Goal: Task Accomplishment & Management: Manage account settings

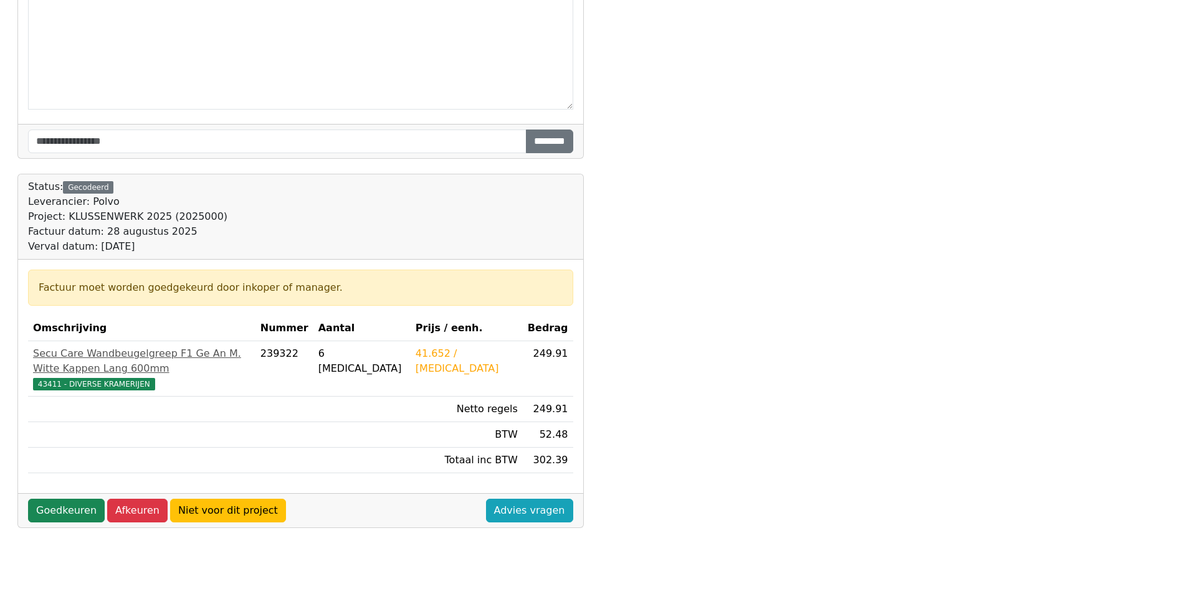
scroll to position [312, 0]
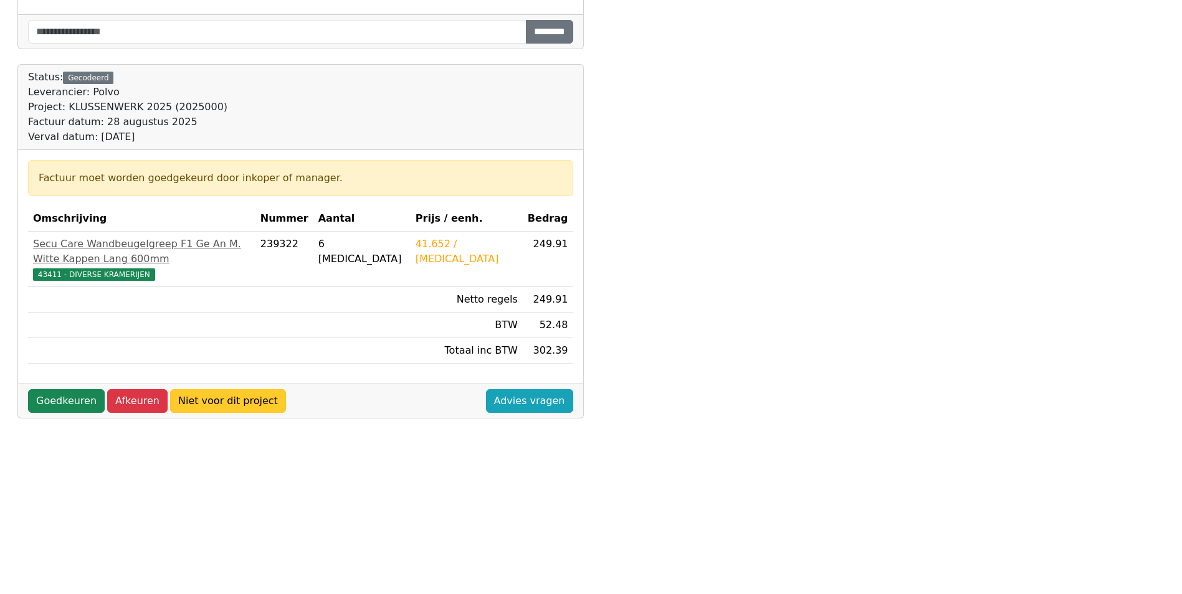
click at [180, 389] on link "Niet voor dit project" at bounding box center [228, 401] width 116 height 24
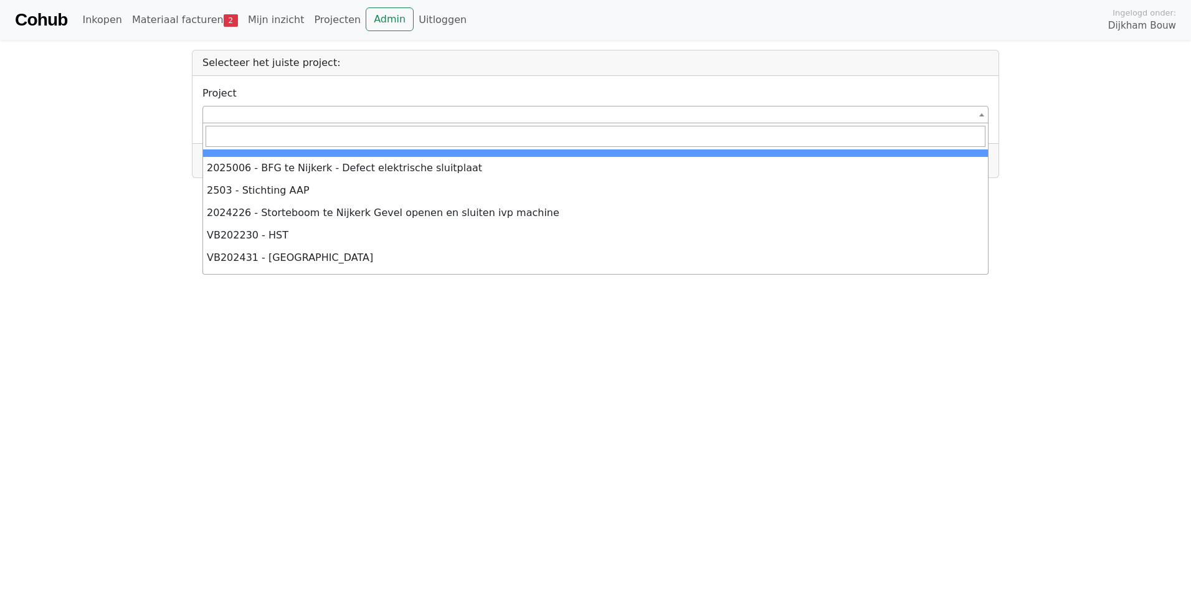
click at [234, 112] on span at bounding box center [596, 114] width 786 height 17
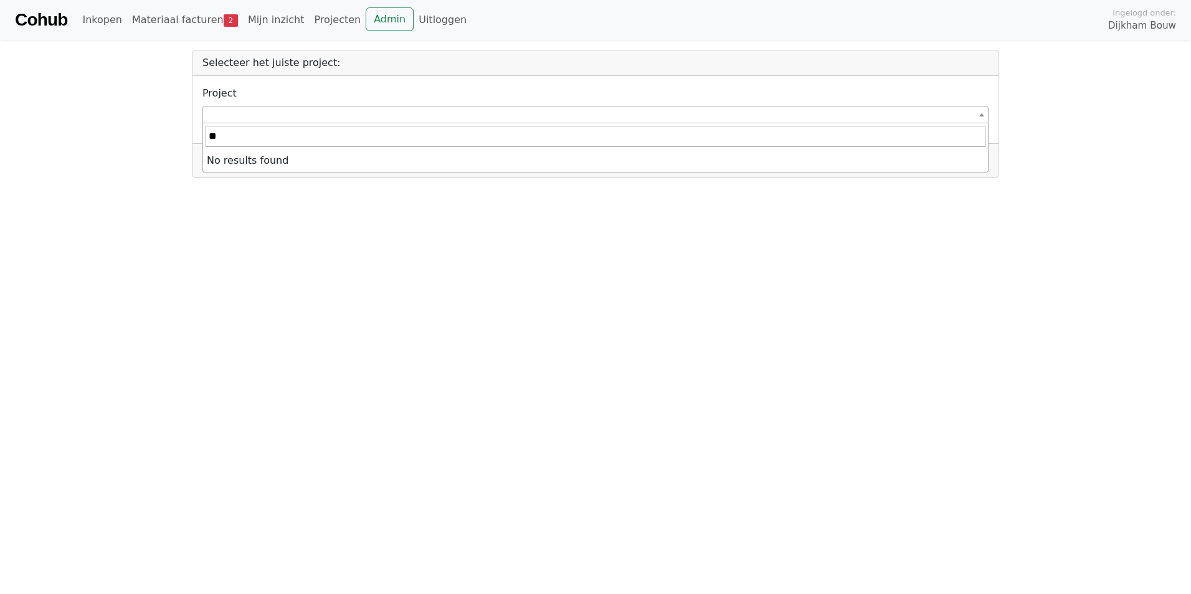
type input "*"
click at [156, 21] on link "Materiaal facturen 2" at bounding box center [185, 19] width 116 height 25
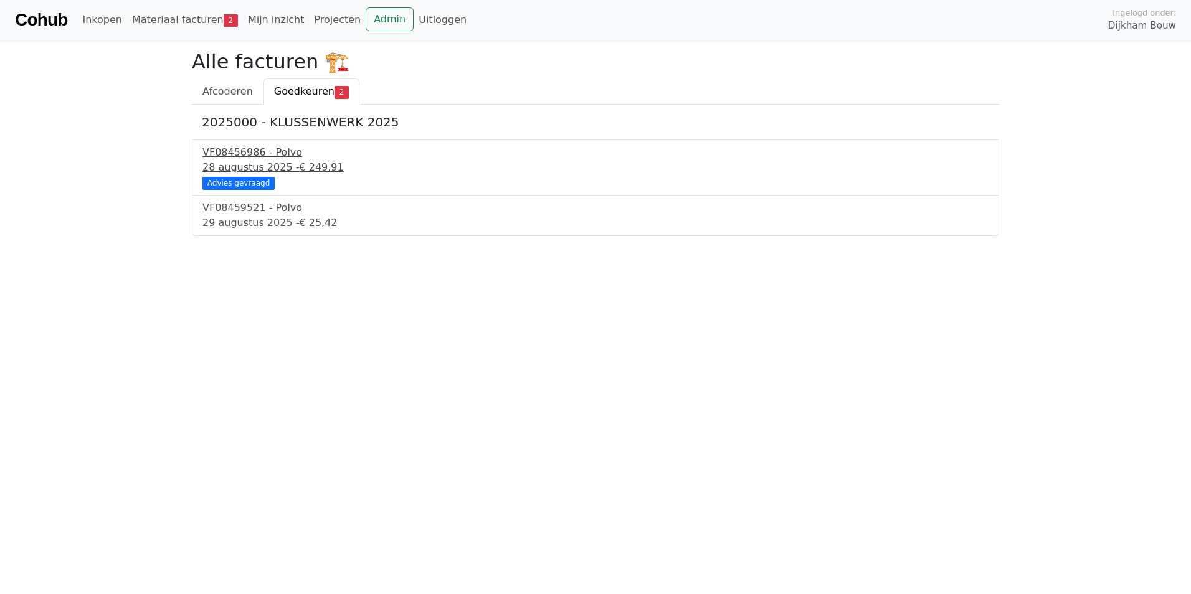
click at [274, 152] on div "VF08456986 - Polvo" at bounding box center [596, 152] width 786 height 15
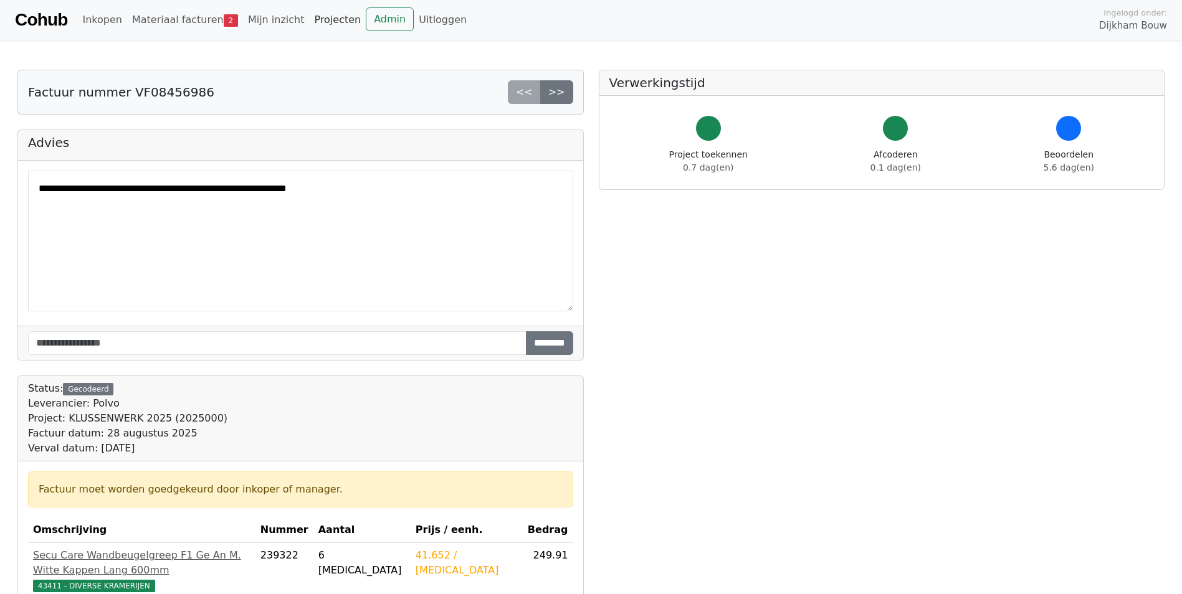
click at [315, 18] on link "Projecten" at bounding box center [337, 19] width 57 height 25
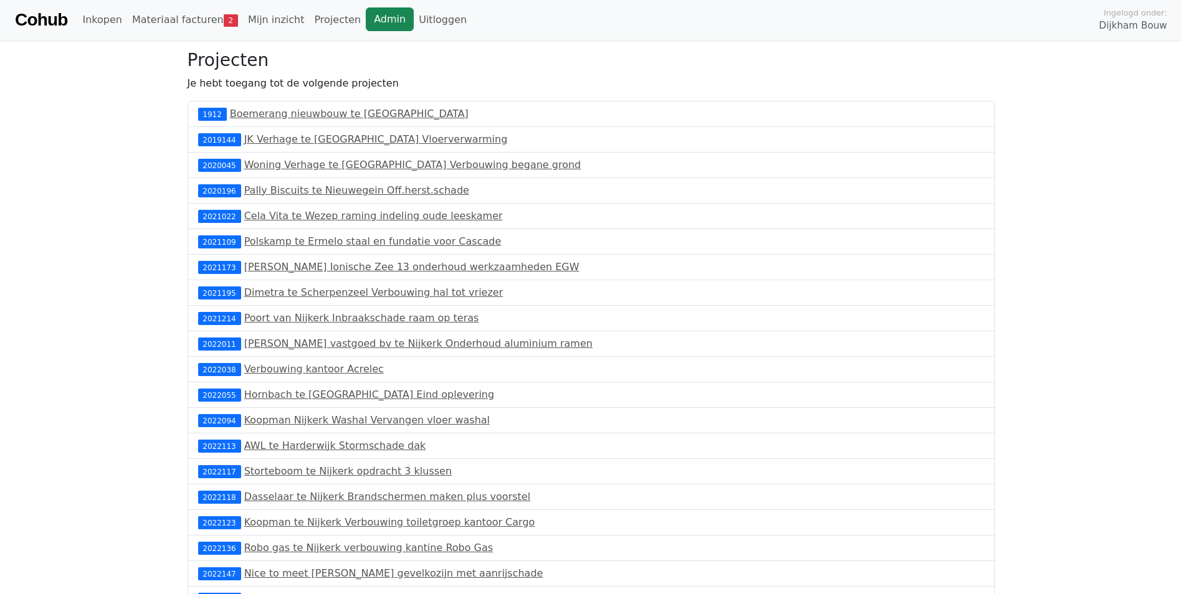
click at [373, 22] on link "Admin" at bounding box center [390, 19] width 48 height 24
click at [171, 19] on link "Materiaal facturen 2" at bounding box center [185, 19] width 116 height 25
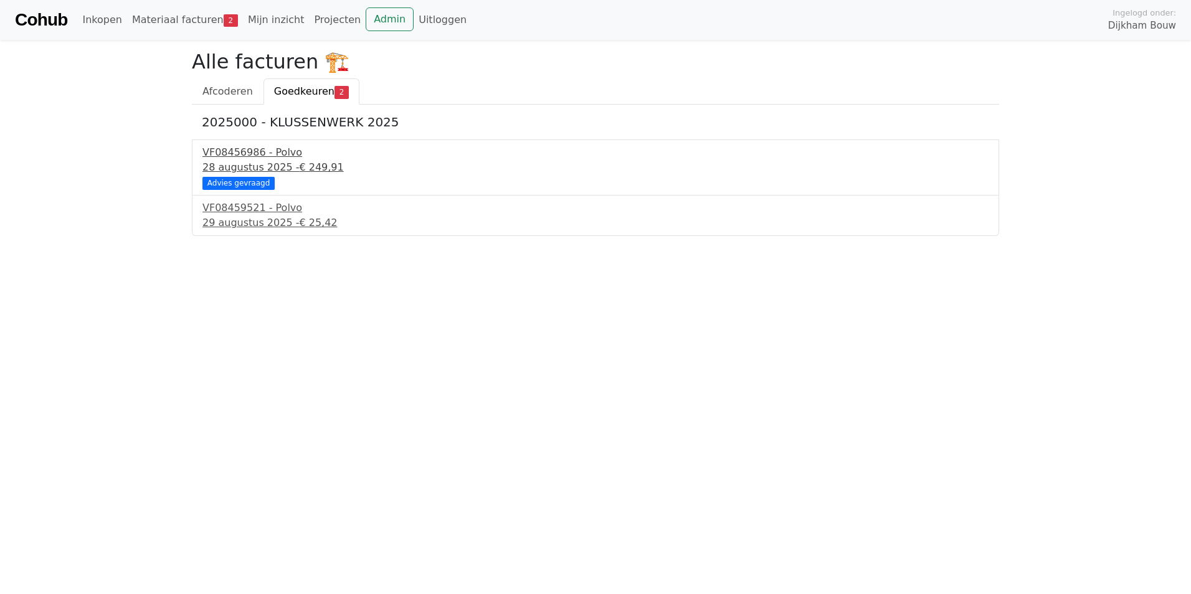
click at [262, 160] on div "28 augustus 2025 - € 249,91" at bounding box center [596, 167] width 786 height 15
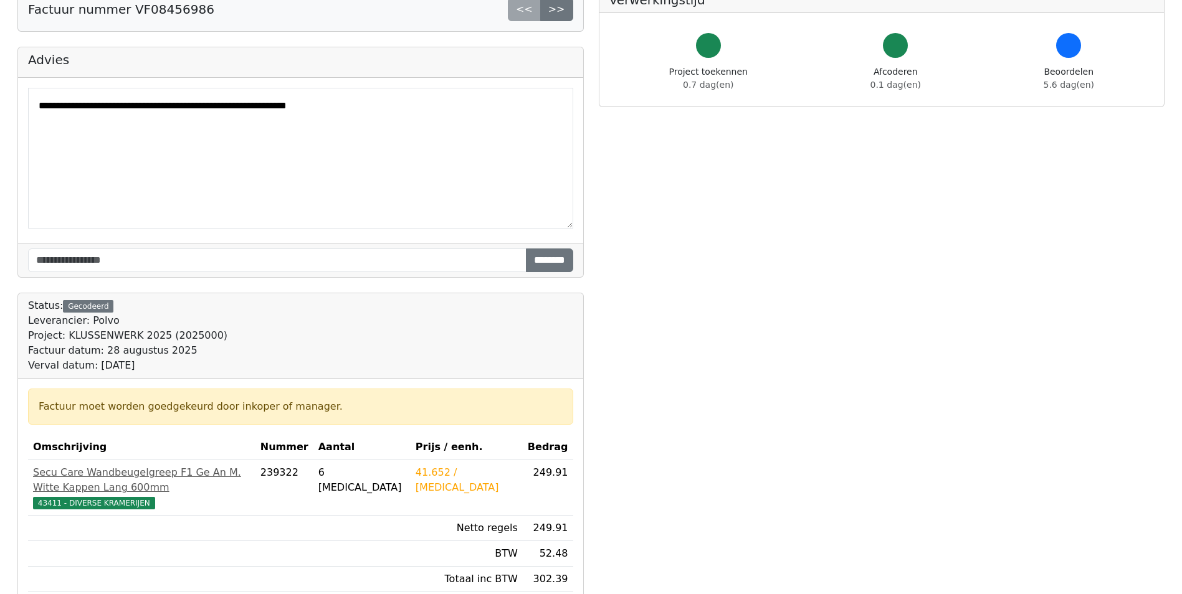
scroll to position [312, 0]
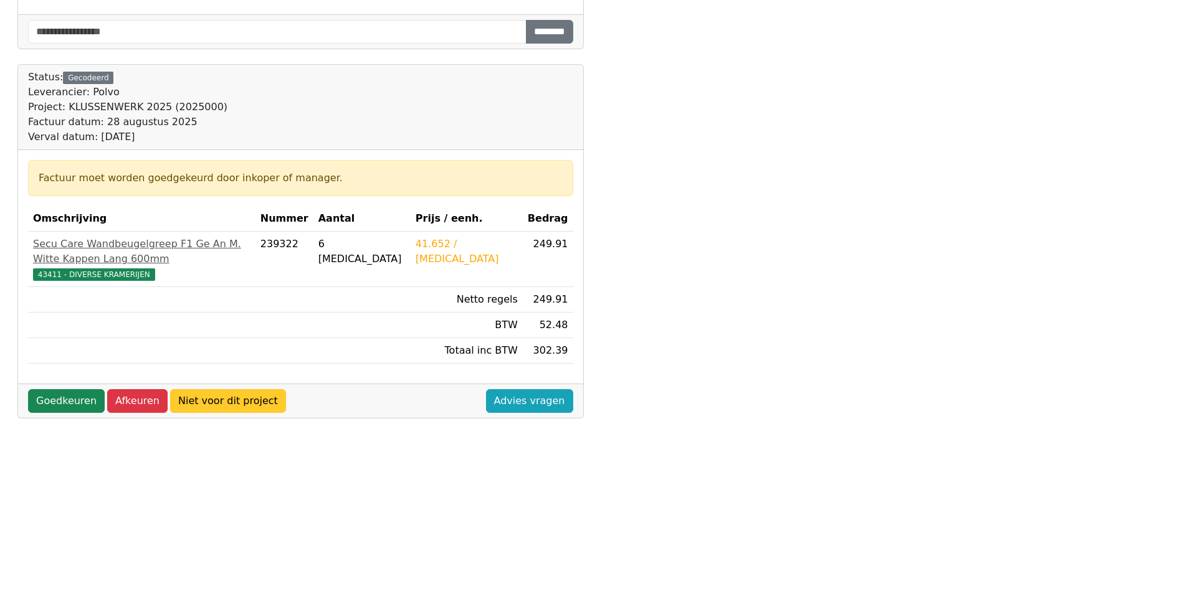
click at [224, 389] on link "Niet voor dit project" at bounding box center [228, 401] width 116 height 24
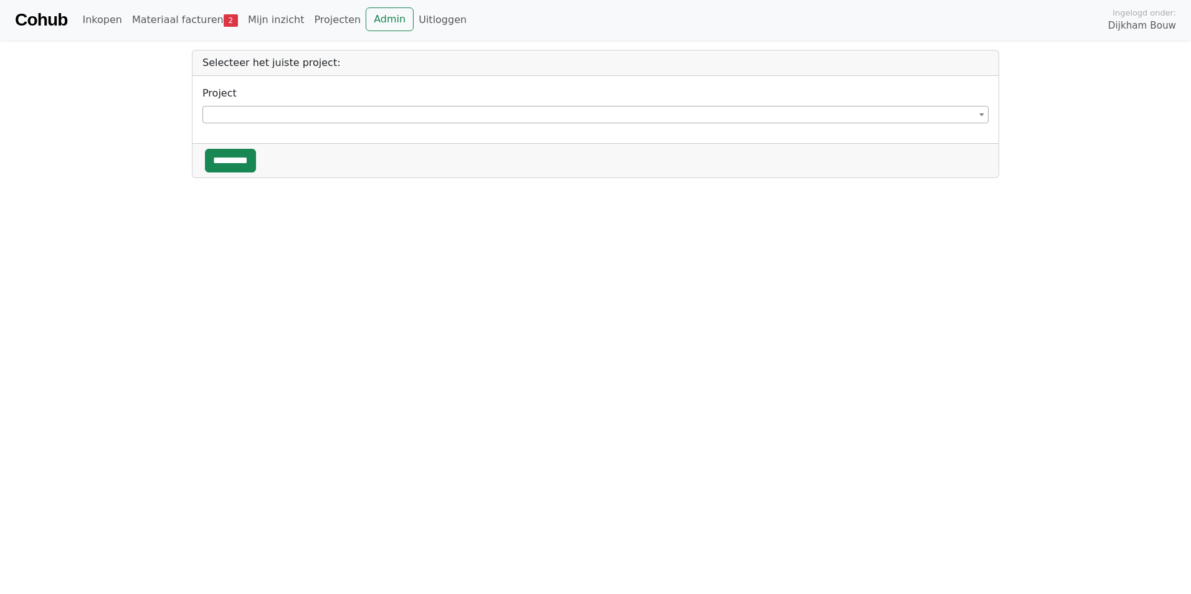
click at [327, 111] on span at bounding box center [596, 114] width 786 height 17
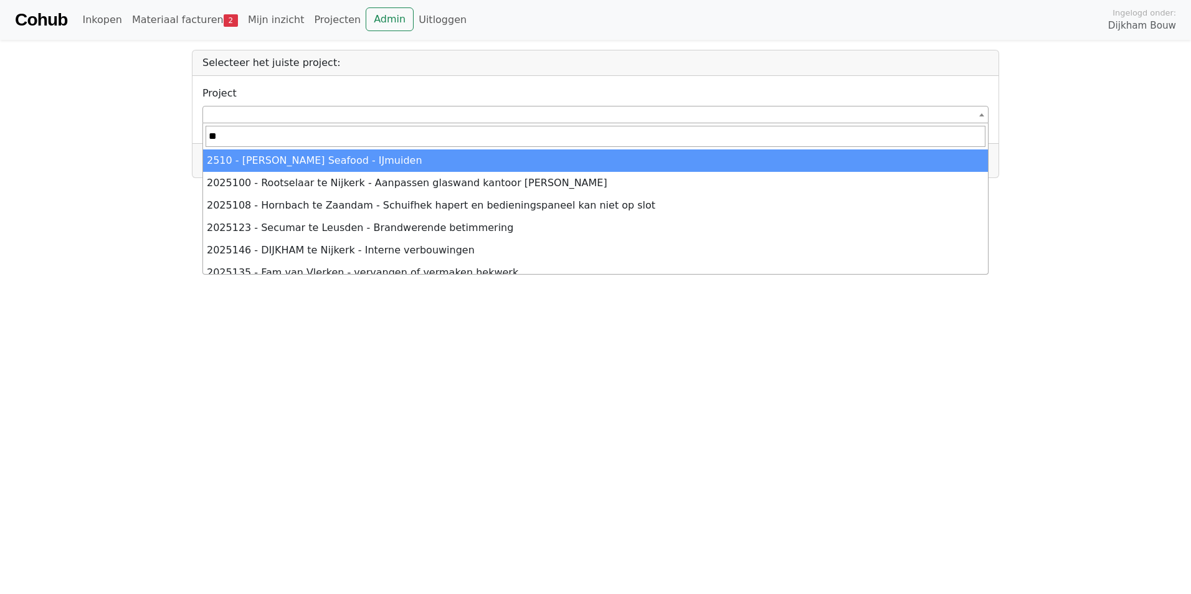
type input "*"
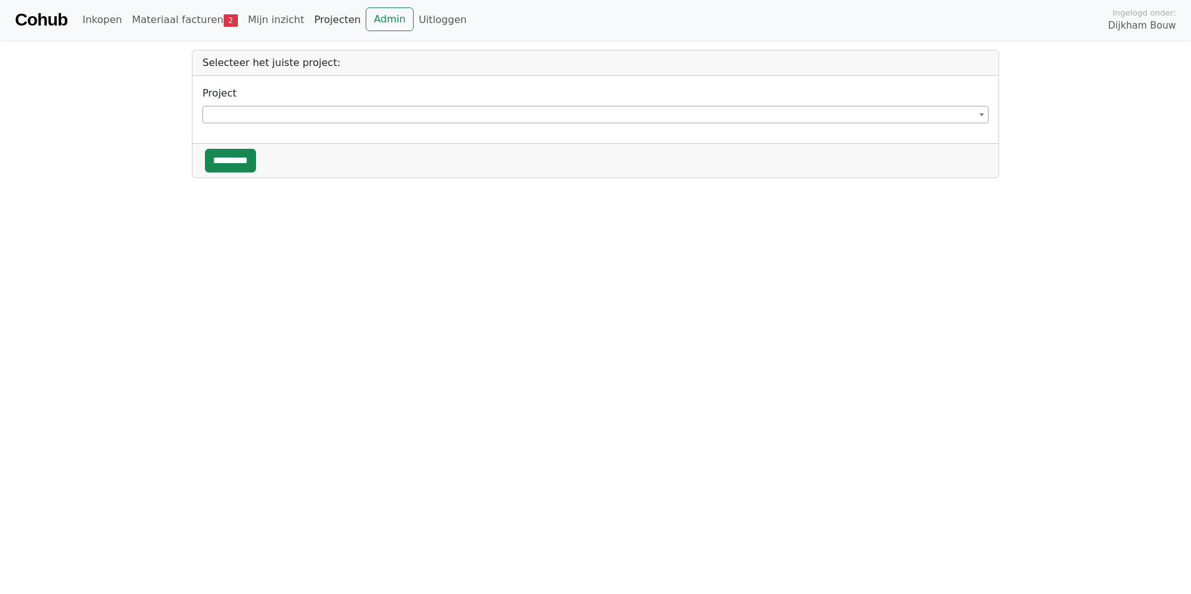
click at [309, 18] on link "Projecten" at bounding box center [337, 19] width 57 height 25
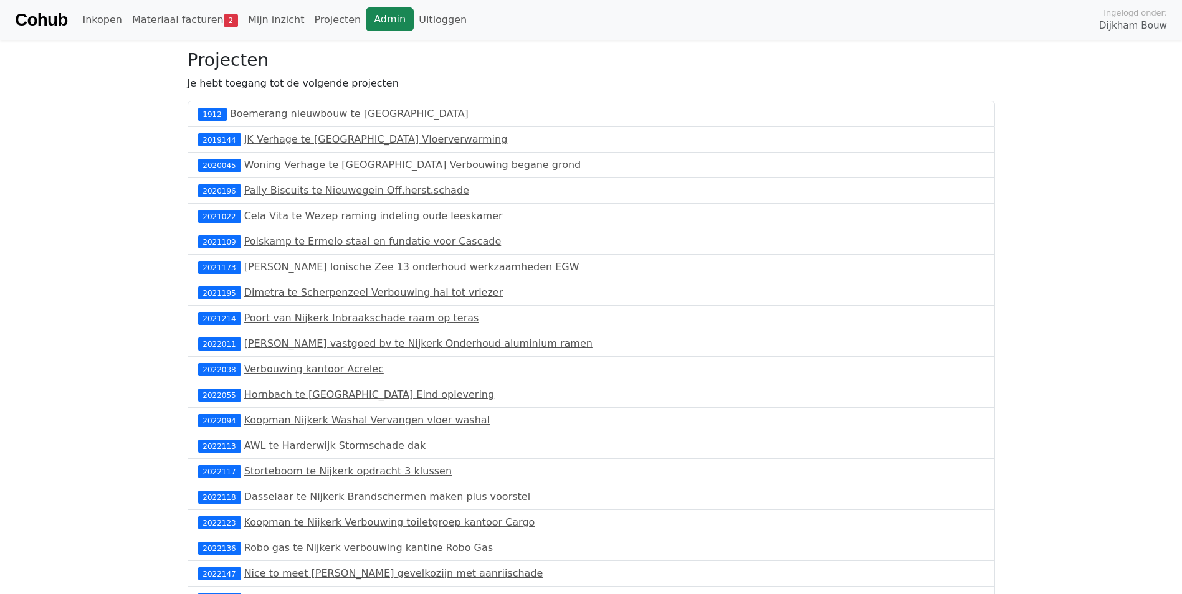
click at [384, 21] on link "Admin" at bounding box center [390, 19] width 48 height 24
click at [179, 26] on link "Materiaal facturen 2" at bounding box center [185, 19] width 116 height 25
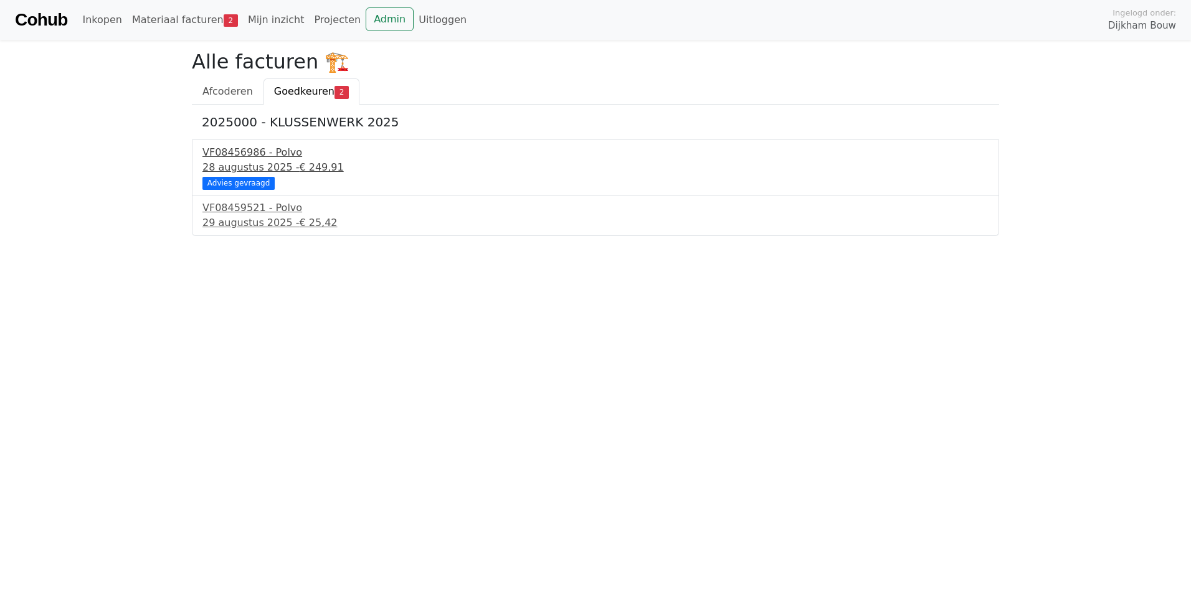
click at [244, 150] on div "VF08456986 - Polvo" at bounding box center [596, 152] width 786 height 15
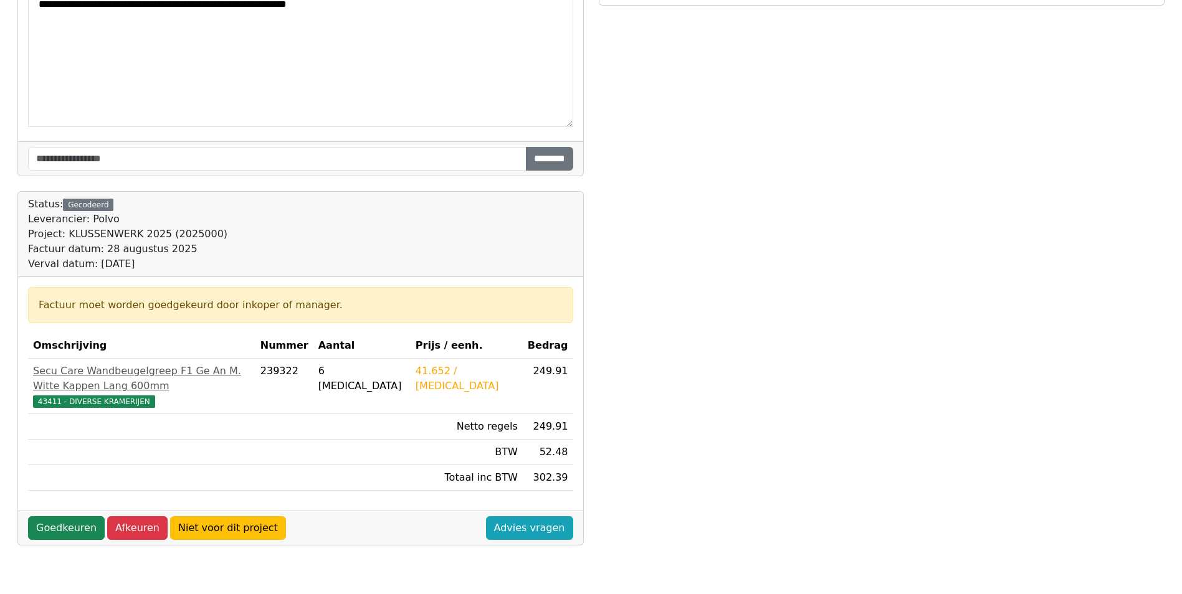
scroll to position [312, 0]
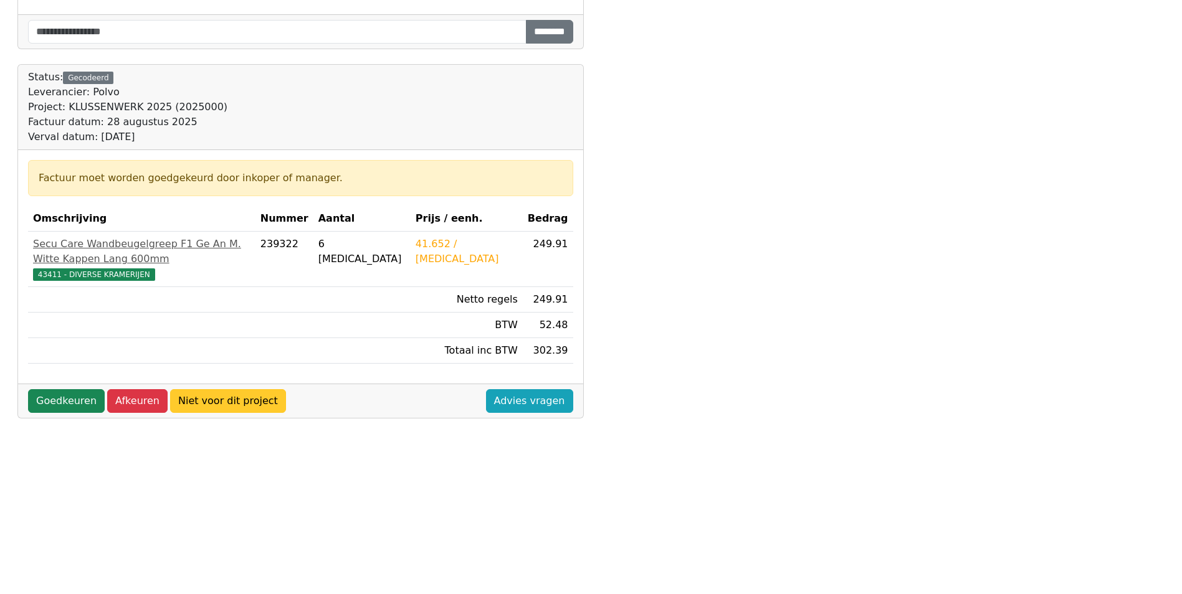
click at [239, 389] on link "Niet voor dit project" at bounding box center [228, 401] width 116 height 24
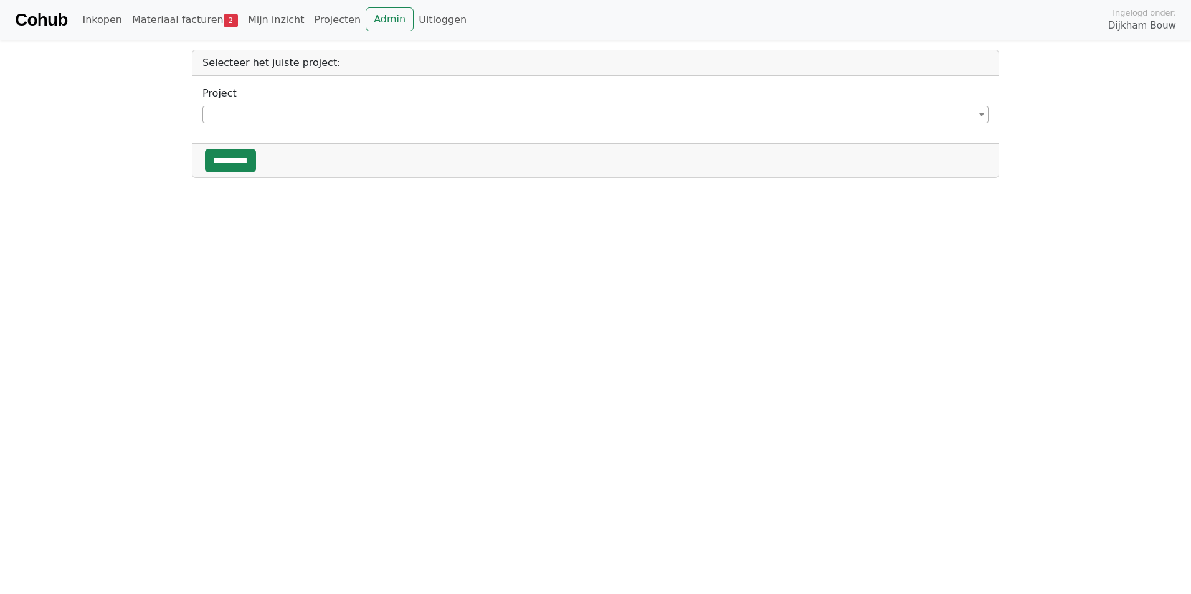
click at [259, 111] on span at bounding box center [596, 114] width 786 height 17
type input "***"
click at [167, 13] on link "Materiaal facturen 2" at bounding box center [185, 19] width 116 height 25
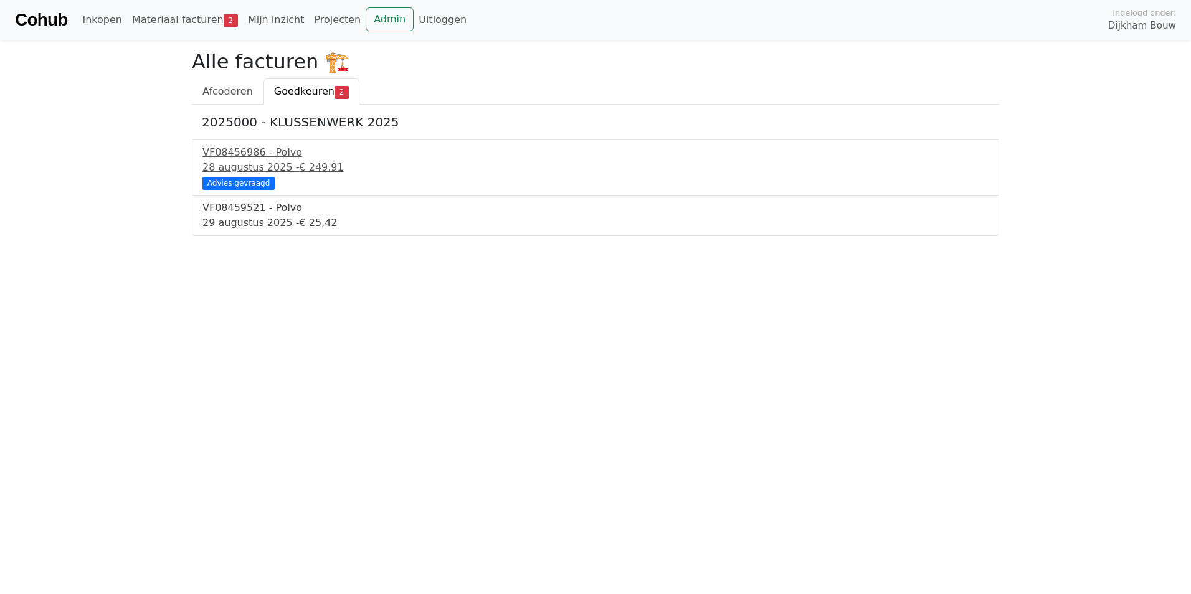
click at [221, 208] on div "VF08459521 - Polvo" at bounding box center [596, 208] width 786 height 15
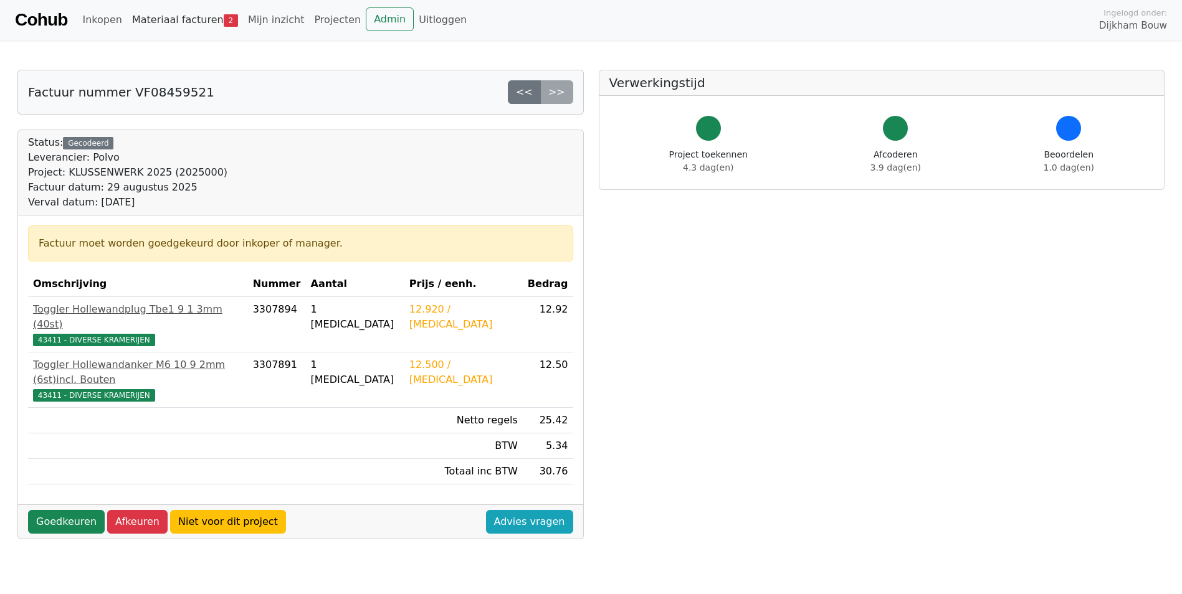
click at [188, 22] on link "Materiaal facturen 2" at bounding box center [185, 19] width 116 height 25
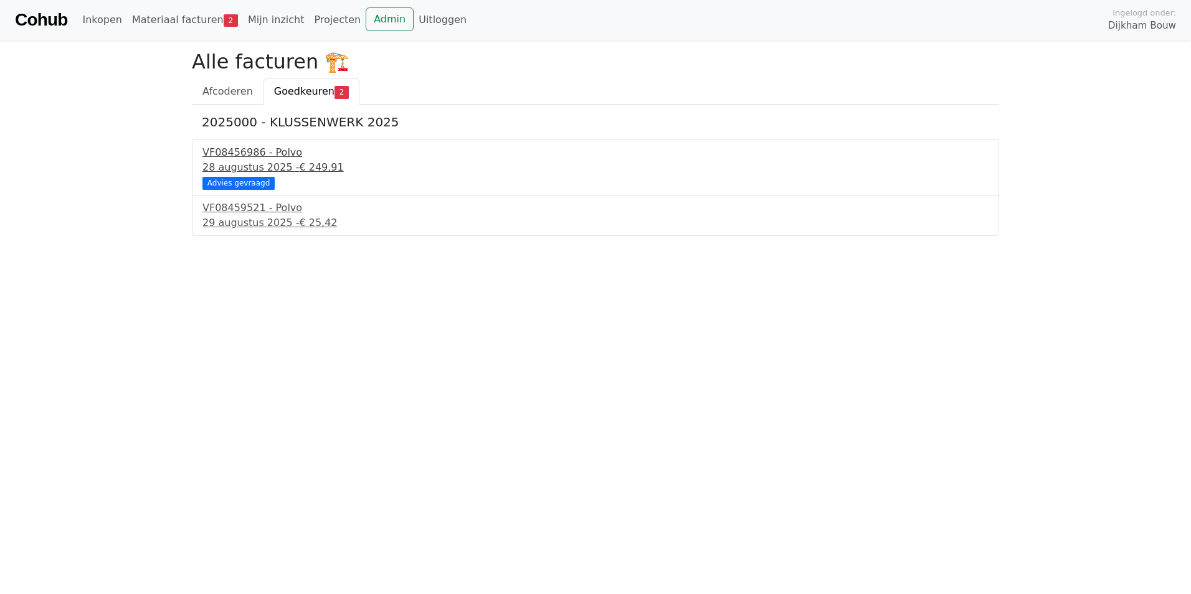
click at [230, 154] on div "VF08456986 - Polvo" at bounding box center [596, 152] width 786 height 15
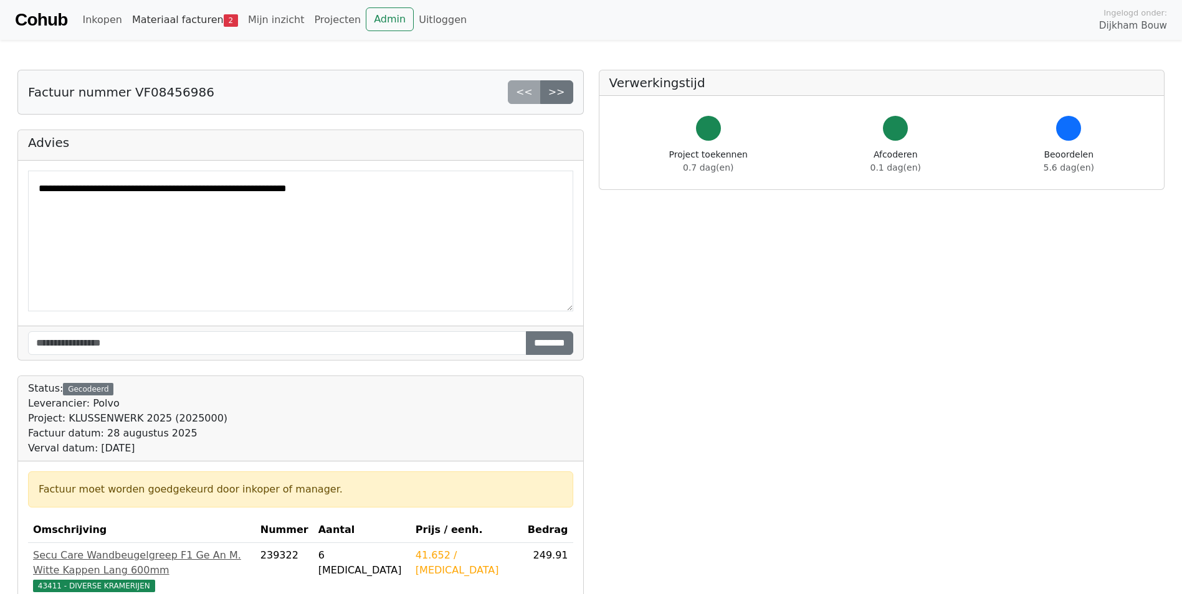
click at [156, 25] on link "Materiaal facturen 2" at bounding box center [185, 19] width 116 height 25
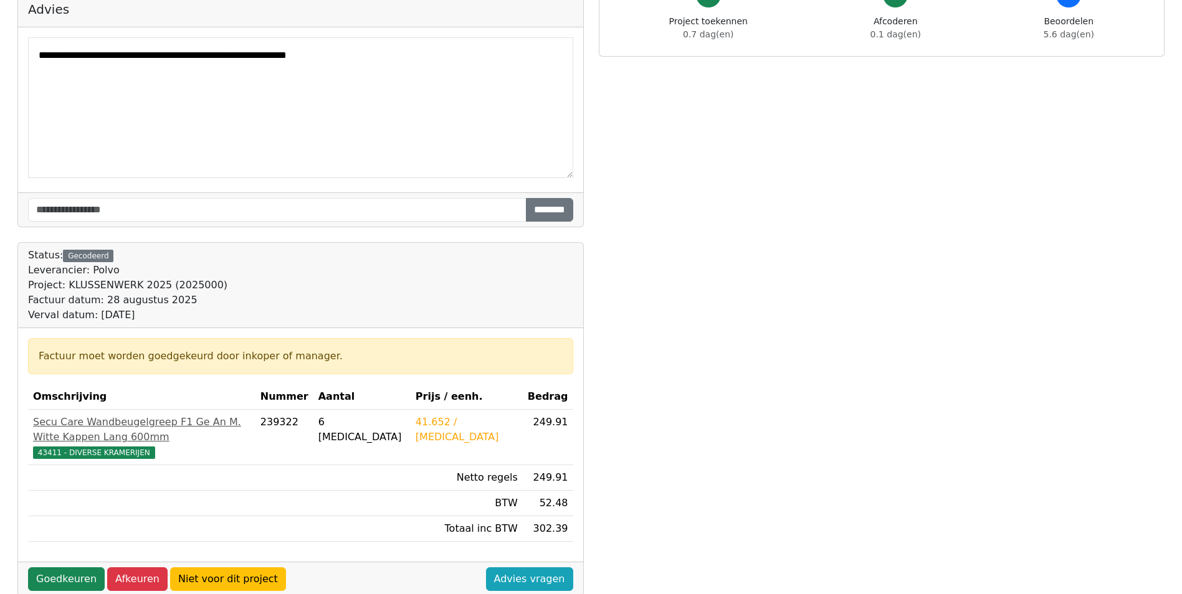
scroll to position [312, 0]
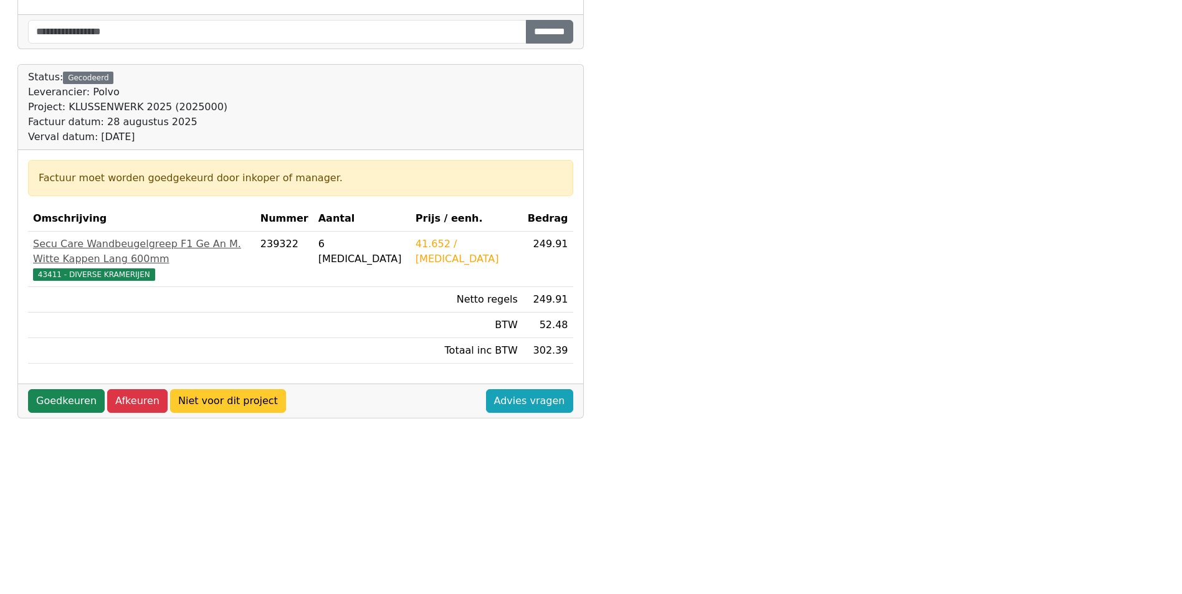
click at [193, 389] on link "Niet voor dit project" at bounding box center [228, 401] width 116 height 24
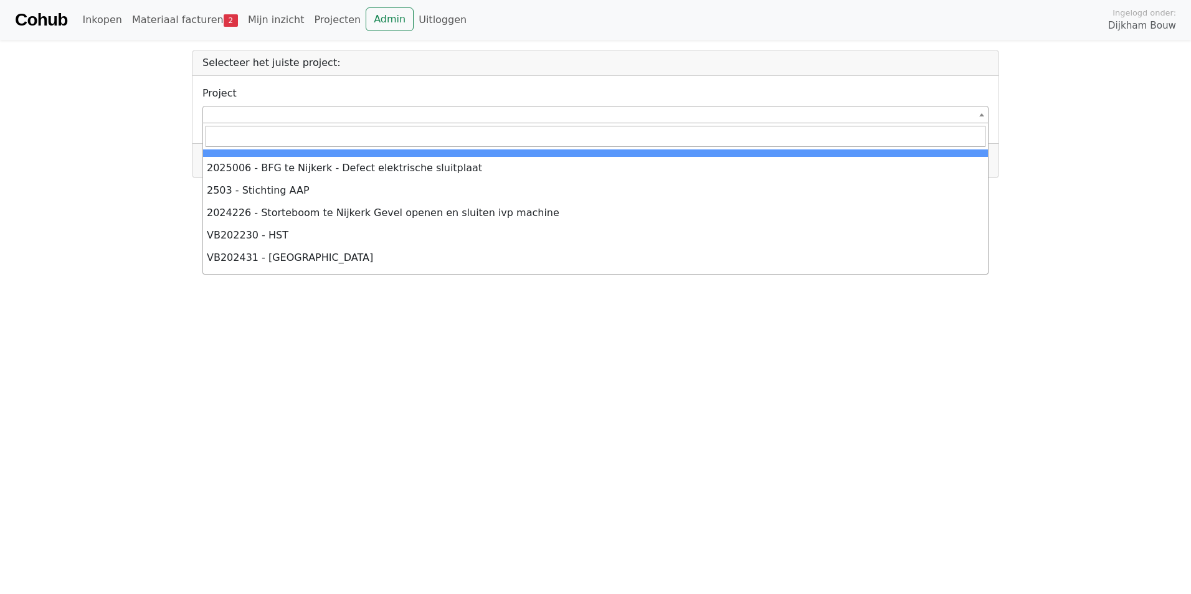
click at [264, 111] on span at bounding box center [596, 114] width 786 height 17
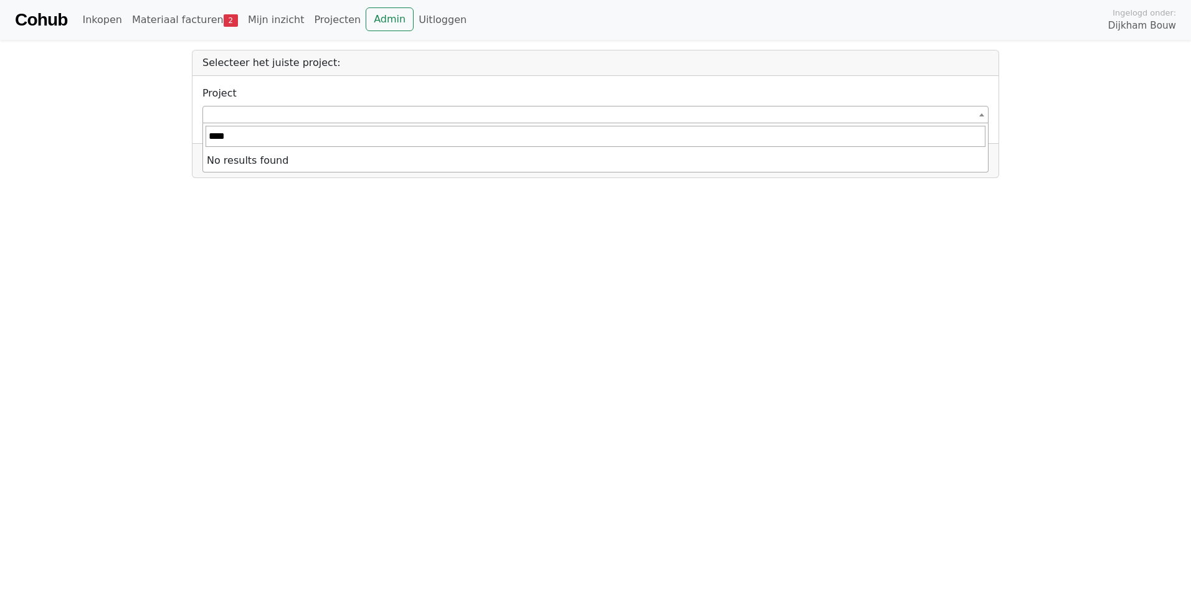
type input "***"
click at [369, 18] on link "Admin" at bounding box center [390, 19] width 48 height 24
